Goal: Task Accomplishment & Management: Manage account settings

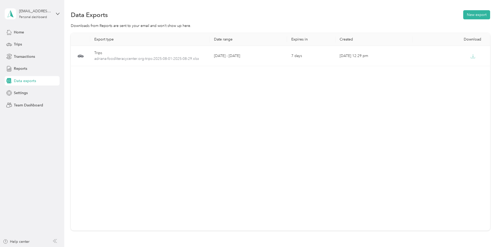
drag, startPoint x: 231, startPoint y: 113, endPoint x: 196, endPoint y: 101, distance: 37.1
click at [231, 113] on div "Export type Date range Expires in Created Download Trips adriana-foodliteracyce…" at bounding box center [280, 131] width 419 height 197
click at [75, 62] on div "Export type Date range Expires in Created Download Trips adriana-foodliteracyce…" at bounding box center [280, 141] width 419 height 216
click at [44, 67] on div "Reports" at bounding box center [32, 68] width 55 height 9
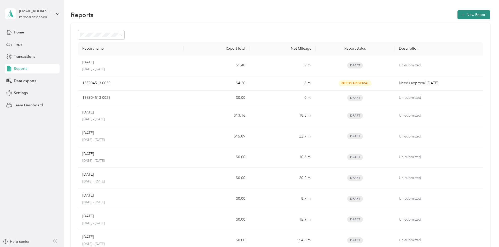
click at [457, 16] on button "New Report" at bounding box center [473, 14] width 33 height 9
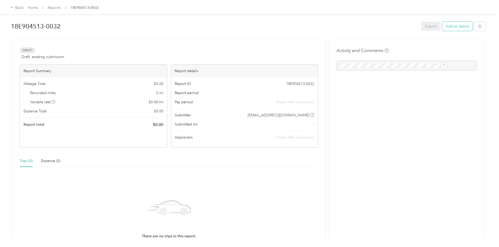
click at [442, 27] on button "Add to report" at bounding box center [457, 26] width 31 height 9
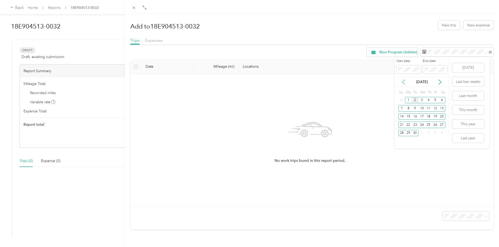
click at [405, 84] on icon at bounding box center [403, 81] width 5 height 5
click at [432, 101] on div "1" at bounding box center [435, 100] width 7 height 7
click at [438, 135] on div "29" at bounding box center [435, 133] width 7 height 7
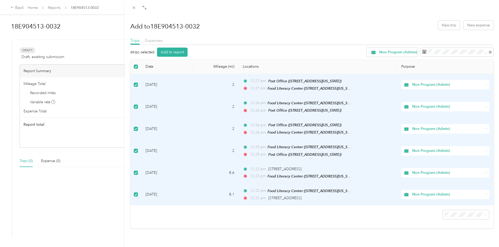
click at [341, 35] on div "Add to 18E904513-0032 New trip New expense Trips Expenses 6 trips selected Add …" at bounding box center [311, 122] width 363 height 211
click at [165, 51] on button "Add to report" at bounding box center [172, 52] width 31 height 9
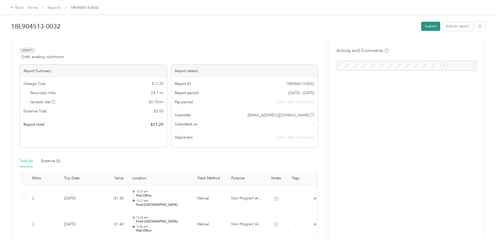
click at [421, 24] on button "Submit" at bounding box center [430, 26] width 19 height 9
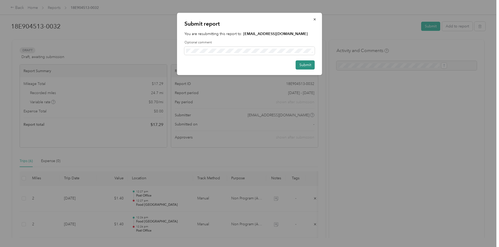
click at [313, 66] on button "Submit" at bounding box center [305, 64] width 19 height 9
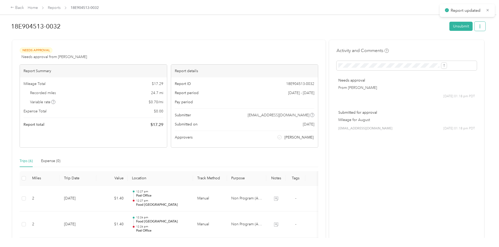
click at [478, 26] on icon "button" at bounding box center [480, 27] width 4 height 4
click at [421, 45] on span "Download" at bounding box center [421, 45] width 17 height 5
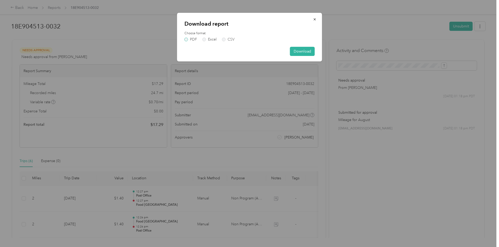
click at [186, 40] on label "PDF" at bounding box center [190, 40] width 13 height 4
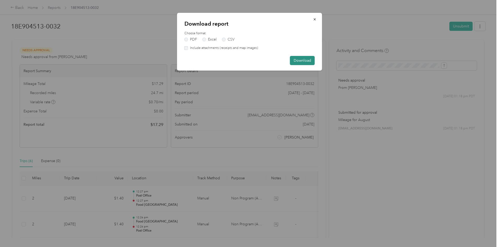
click at [303, 59] on button "Download" at bounding box center [302, 60] width 25 height 9
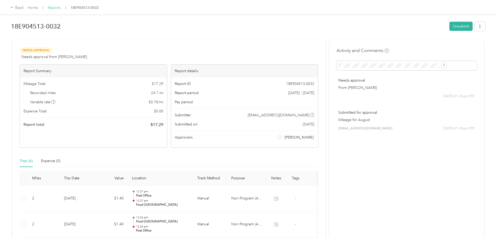
click at [61, 9] on link "Reports" at bounding box center [54, 7] width 13 height 4
